Goal: Book appointment/travel/reservation

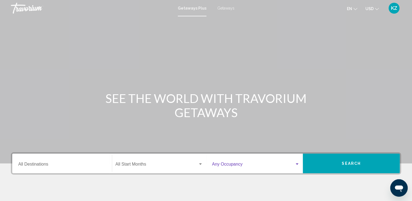
click at [298, 163] on div "Search widget" at bounding box center [297, 164] width 5 height 4
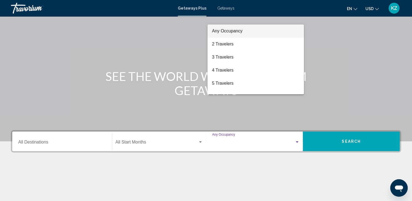
scroll to position [95, 0]
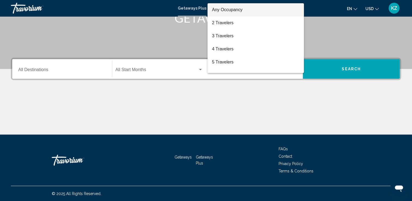
click at [246, 125] on div at bounding box center [206, 100] width 412 height 201
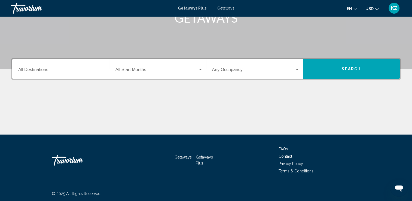
click at [343, 63] on button "Search" at bounding box center [351, 69] width 97 height 20
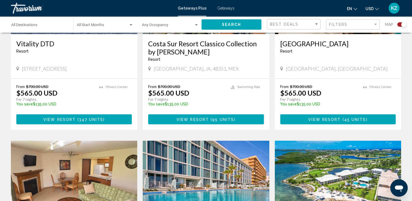
scroll to position [654, 0]
